Goal: Find specific page/section: Find specific page/section

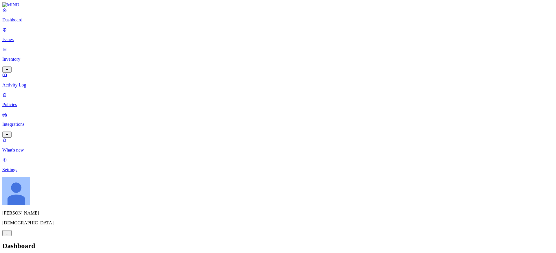
click at [23, 38] on p "Issues" at bounding box center [277, 39] width 551 height 5
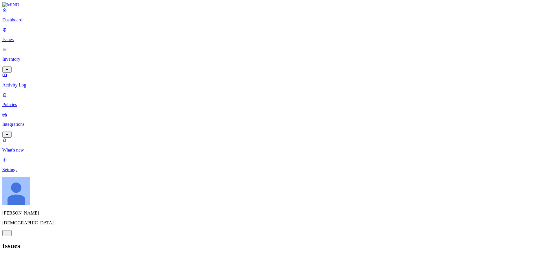
click at [25, 92] on link "Policies" at bounding box center [277, 99] width 551 height 15
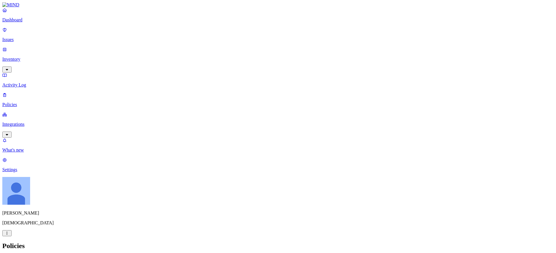
scroll to position [105, 0]
click at [34, 23] on p "Dashboard" at bounding box center [277, 19] width 551 height 5
